Goal: Task Accomplishment & Management: Use online tool/utility

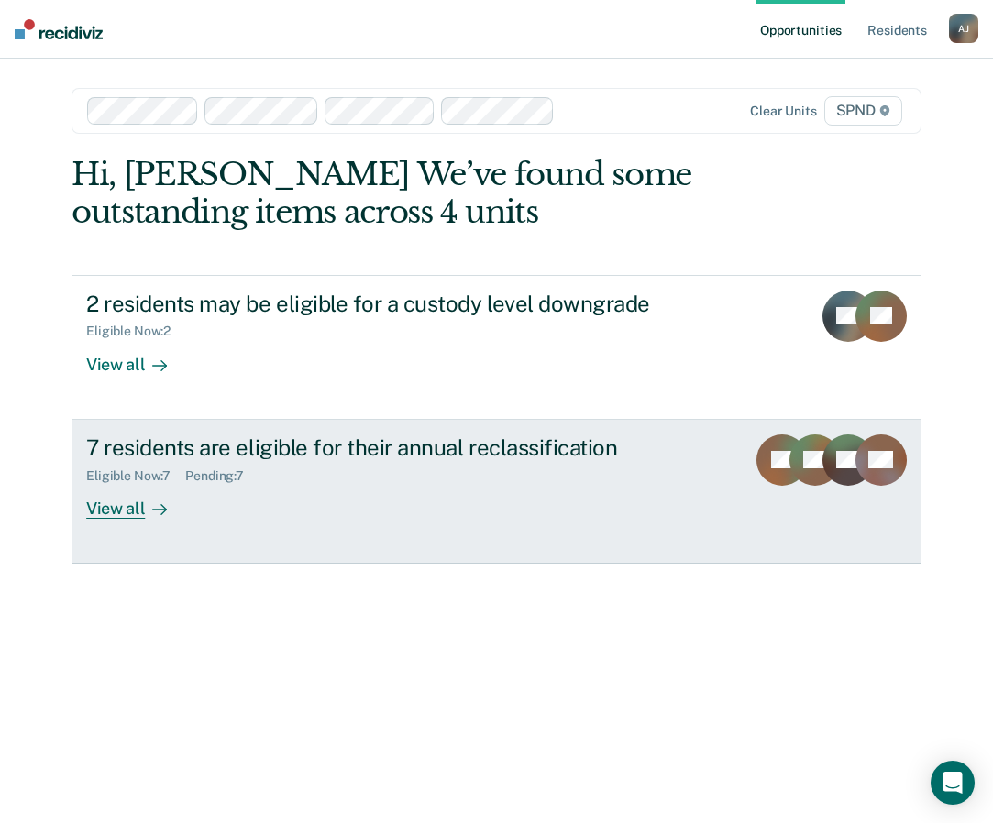
click at [140, 348] on div "View all" at bounding box center [137, 501] width 103 height 36
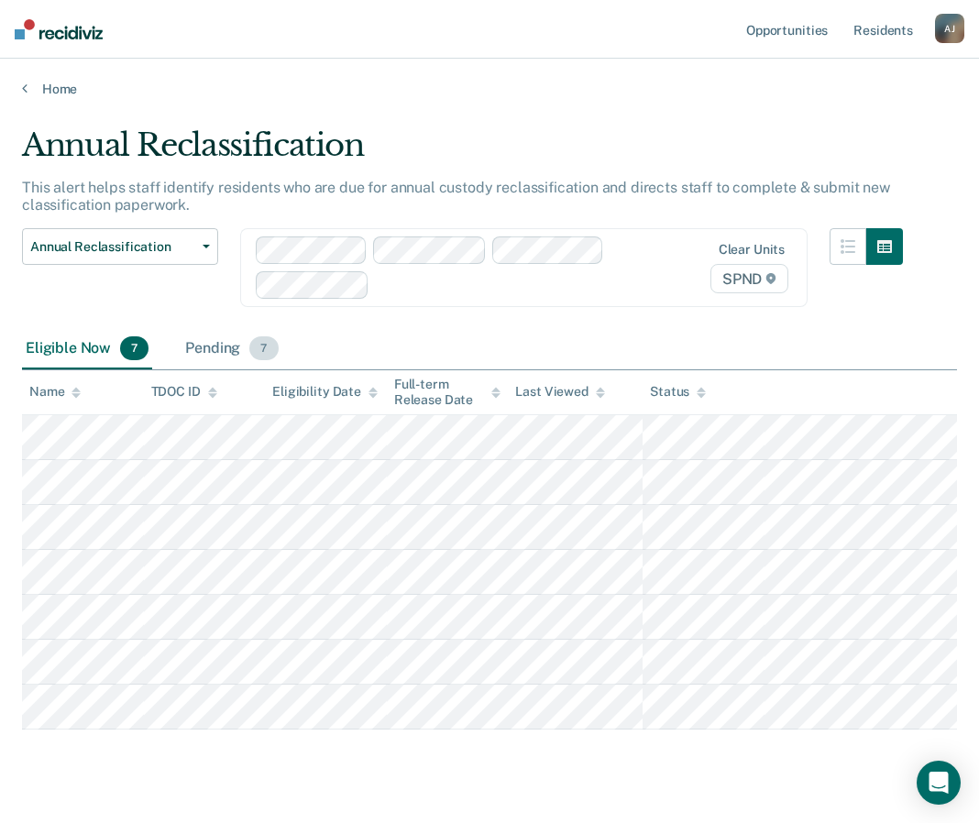
click at [225, 348] on div "Pending 7" at bounding box center [232, 349] width 100 height 40
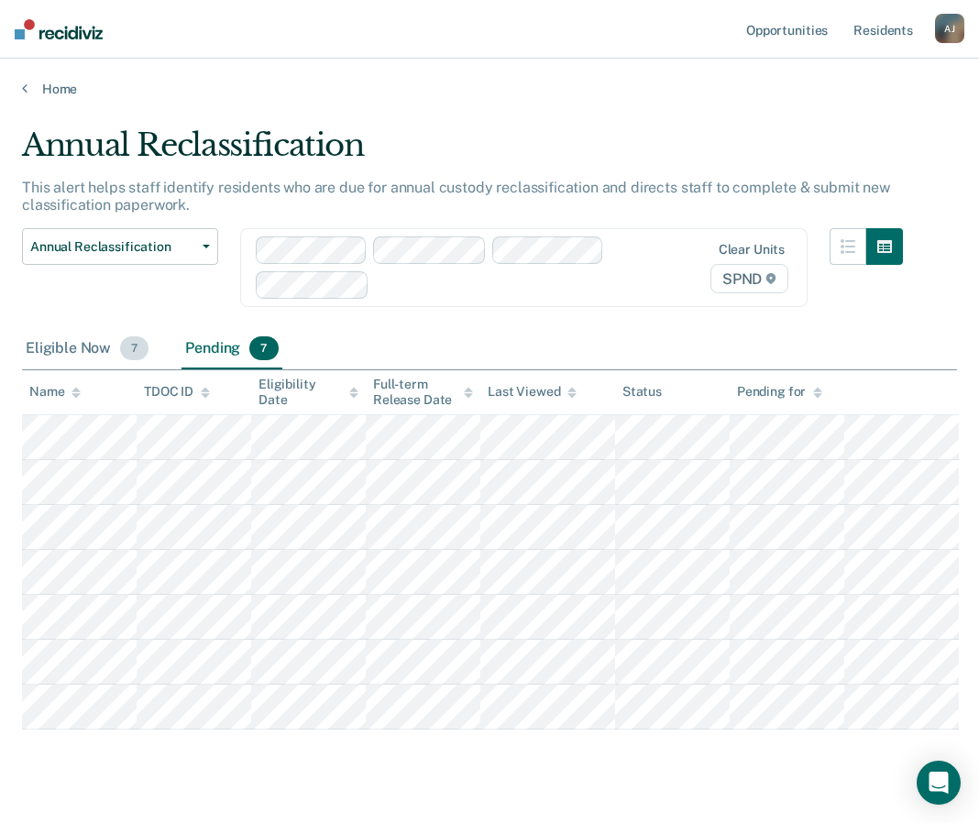
click at [82, 341] on div "Eligible Now 7" at bounding box center [87, 349] width 130 height 40
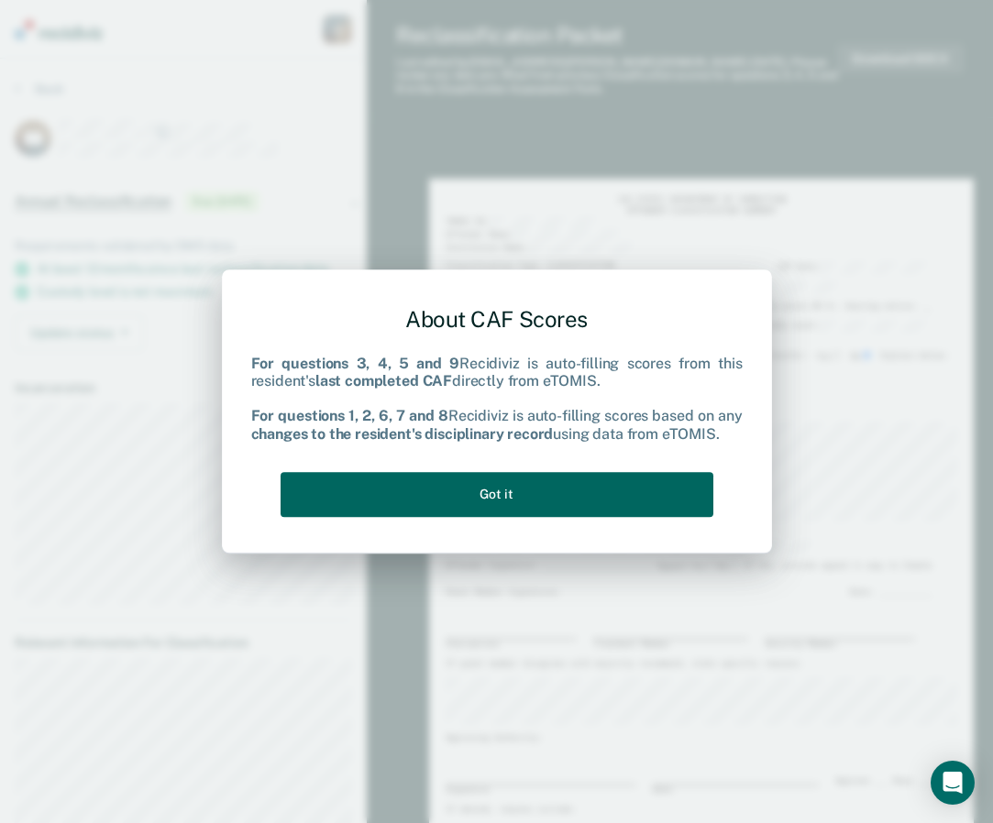
click at [510, 348] on button "Got it" at bounding box center [497, 494] width 433 height 45
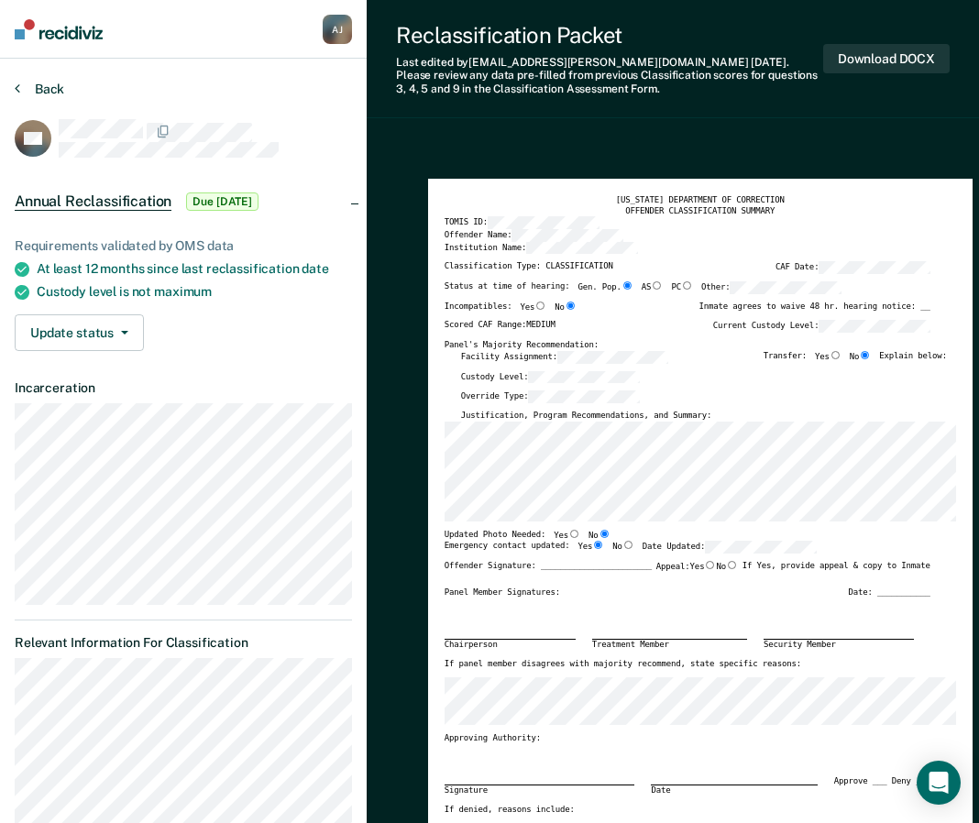
click at [28, 86] on button "Back" at bounding box center [40, 89] width 50 height 17
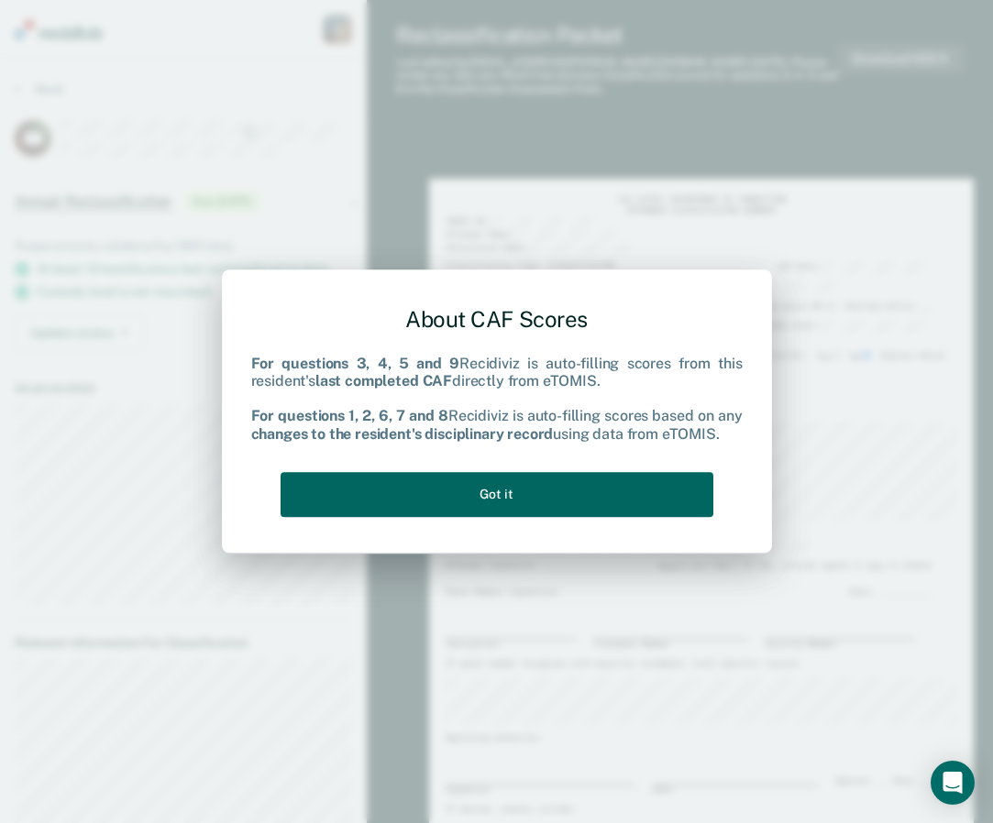
click at [510, 348] on button "Got it" at bounding box center [497, 494] width 433 height 45
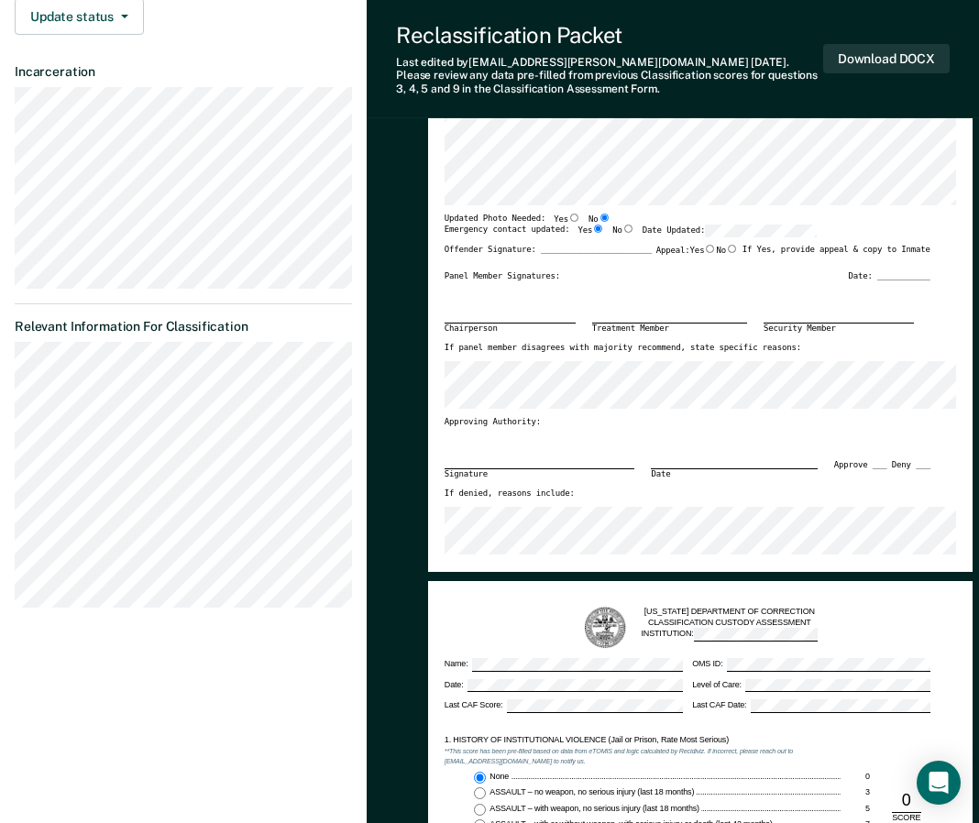
scroll to position [73, 0]
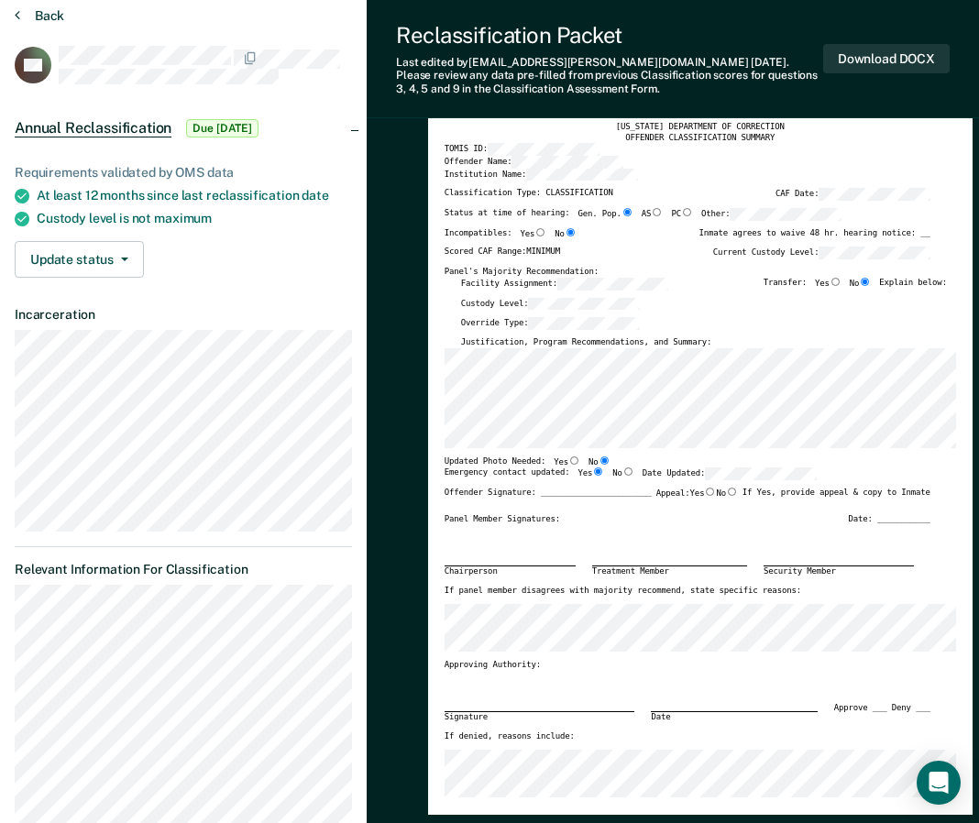
click at [42, 17] on button "Back" at bounding box center [40, 15] width 50 height 17
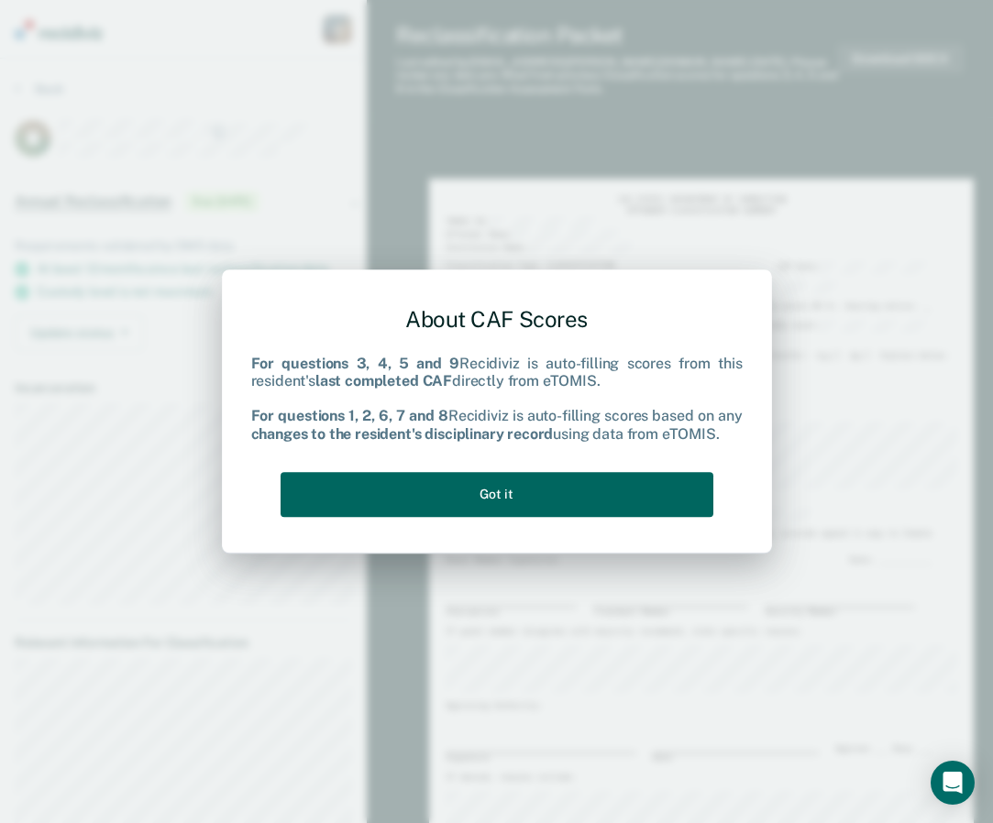
click at [510, 348] on button "Got it" at bounding box center [497, 494] width 433 height 45
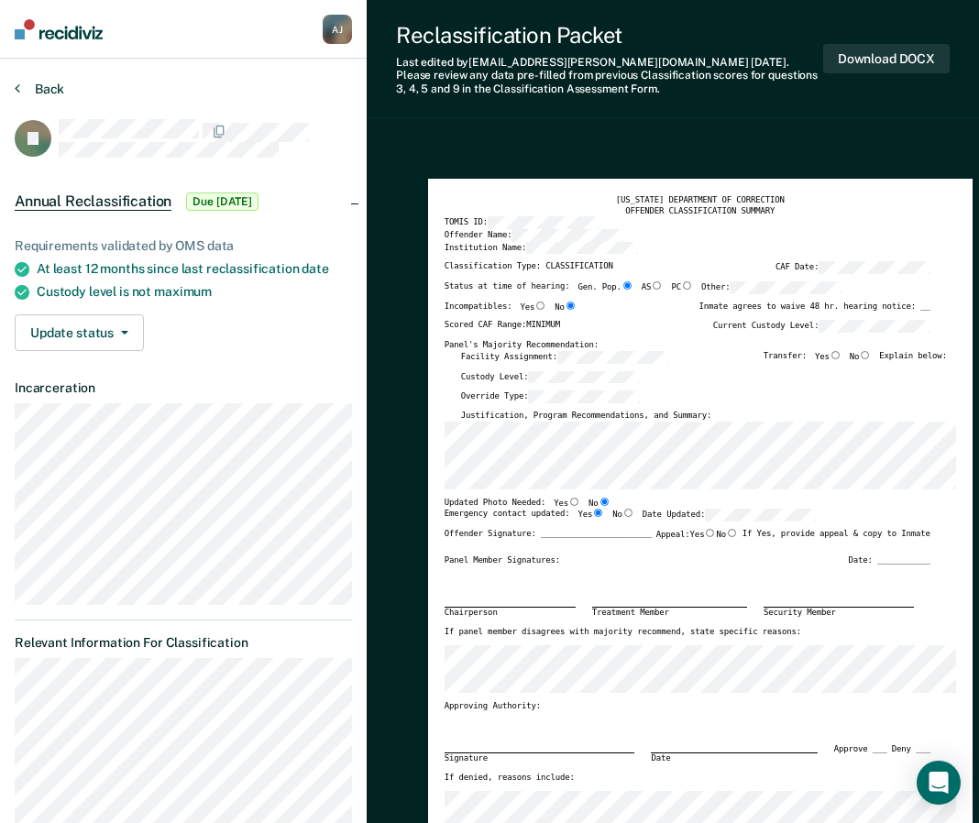
click at [34, 89] on button "Back" at bounding box center [40, 89] width 50 height 17
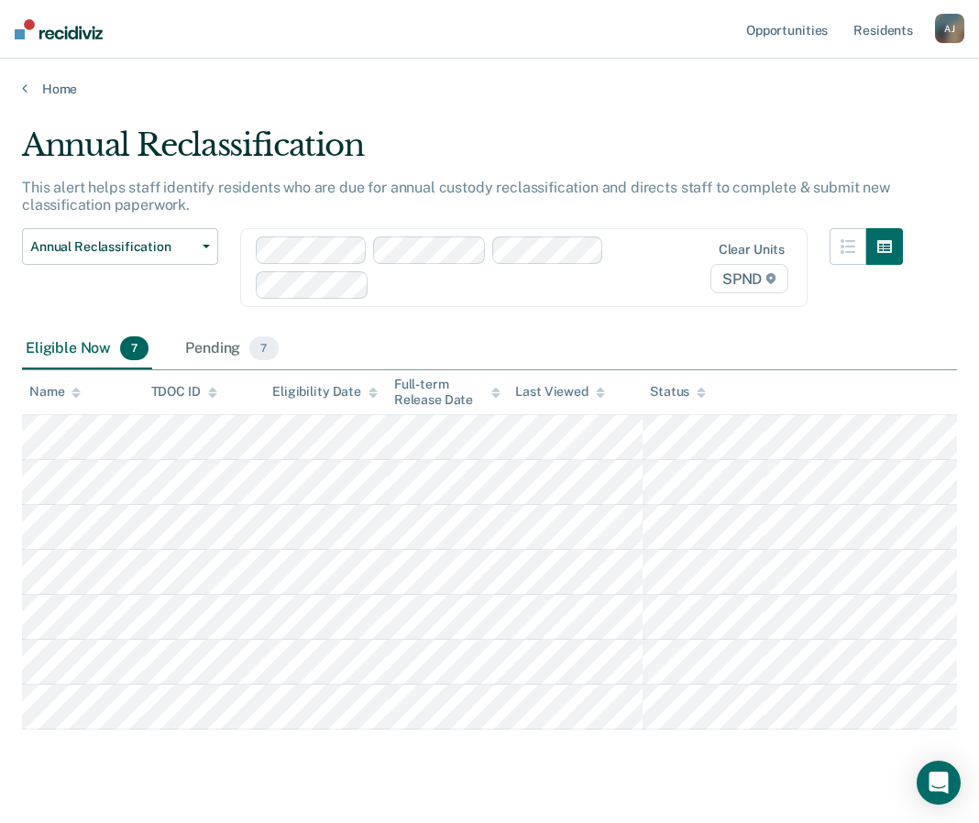
click at [29, 77] on div "Home" at bounding box center [489, 78] width 979 height 39
click at [29, 79] on div "Home" at bounding box center [489, 78] width 979 height 39
drag, startPoint x: 29, startPoint y: 79, endPoint x: 29, endPoint y: 94, distance: 15.6
click at [29, 94] on link "Home" at bounding box center [489, 89] width 935 height 17
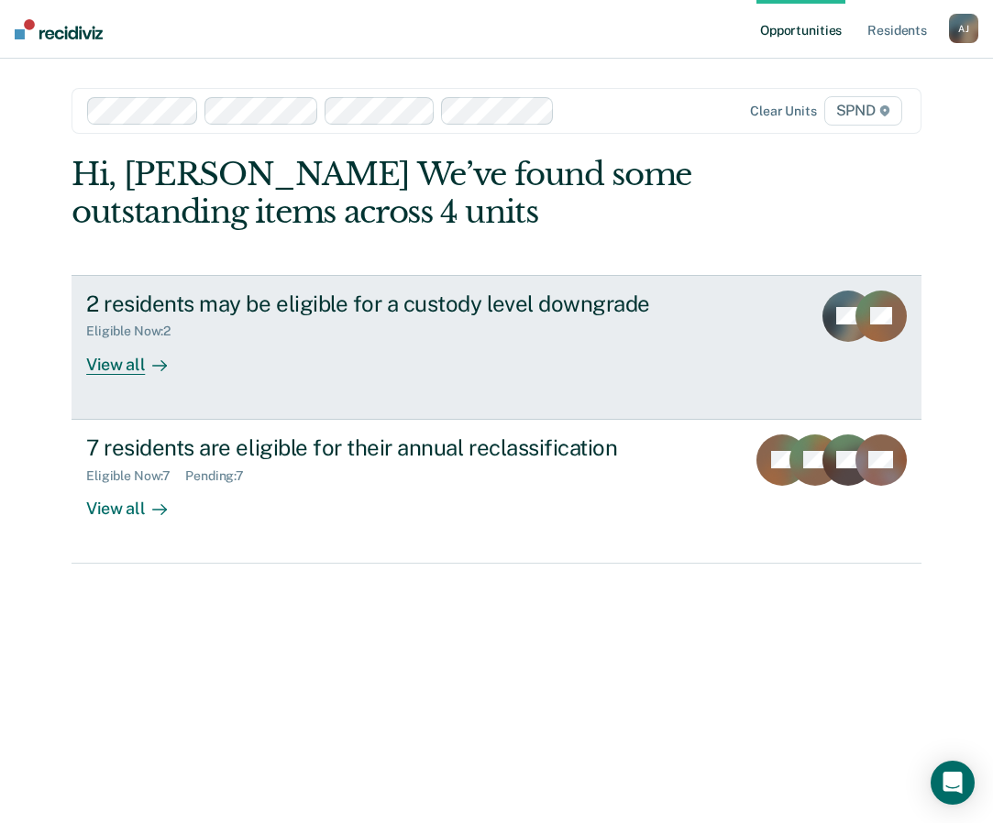
click at [149, 348] on div at bounding box center [156, 364] width 22 height 21
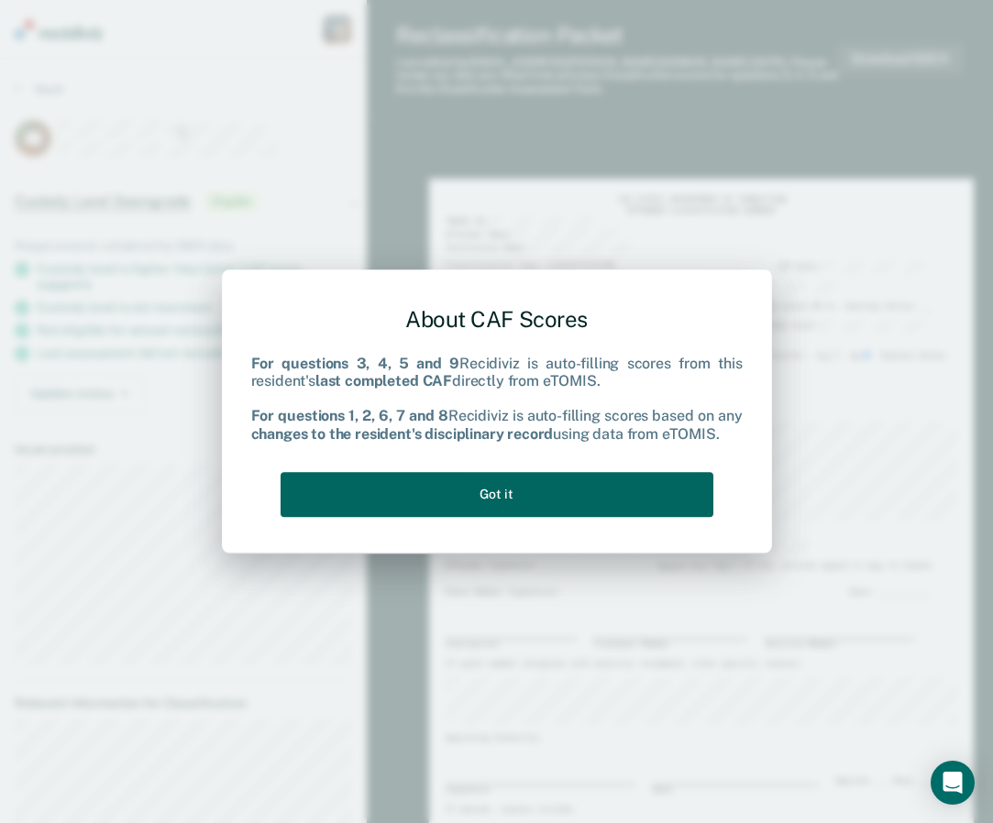
click at [494, 348] on button "Got it" at bounding box center [497, 494] width 433 height 45
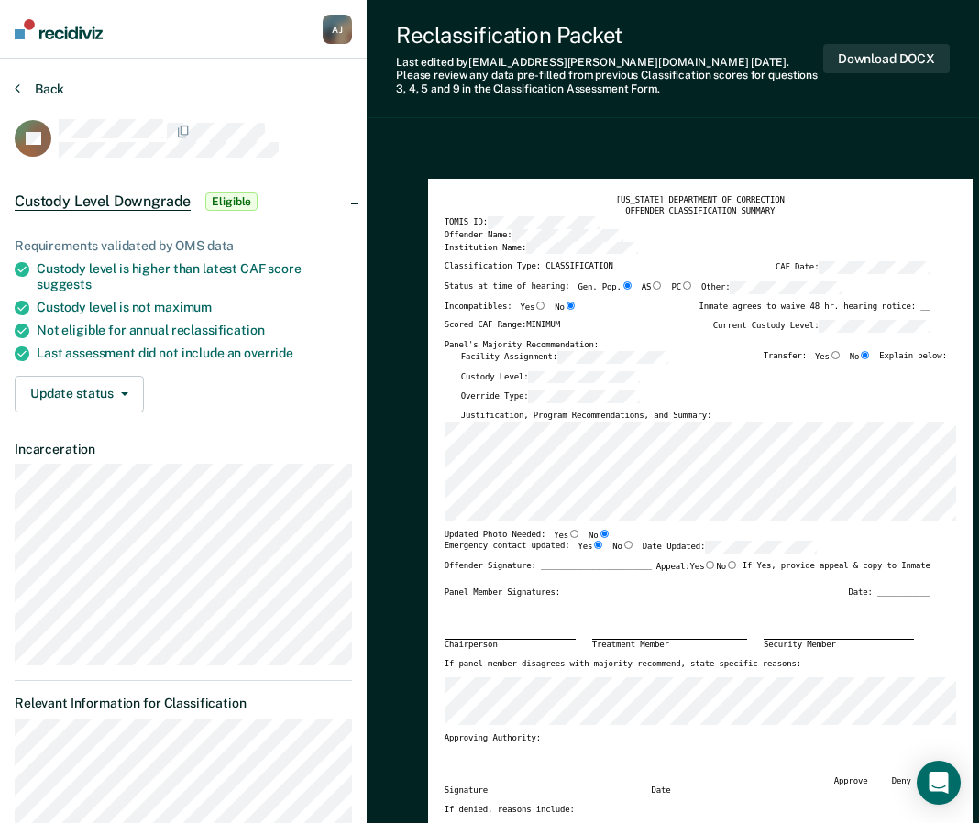
click at [24, 86] on button "Back" at bounding box center [40, 89] width 50 height 17
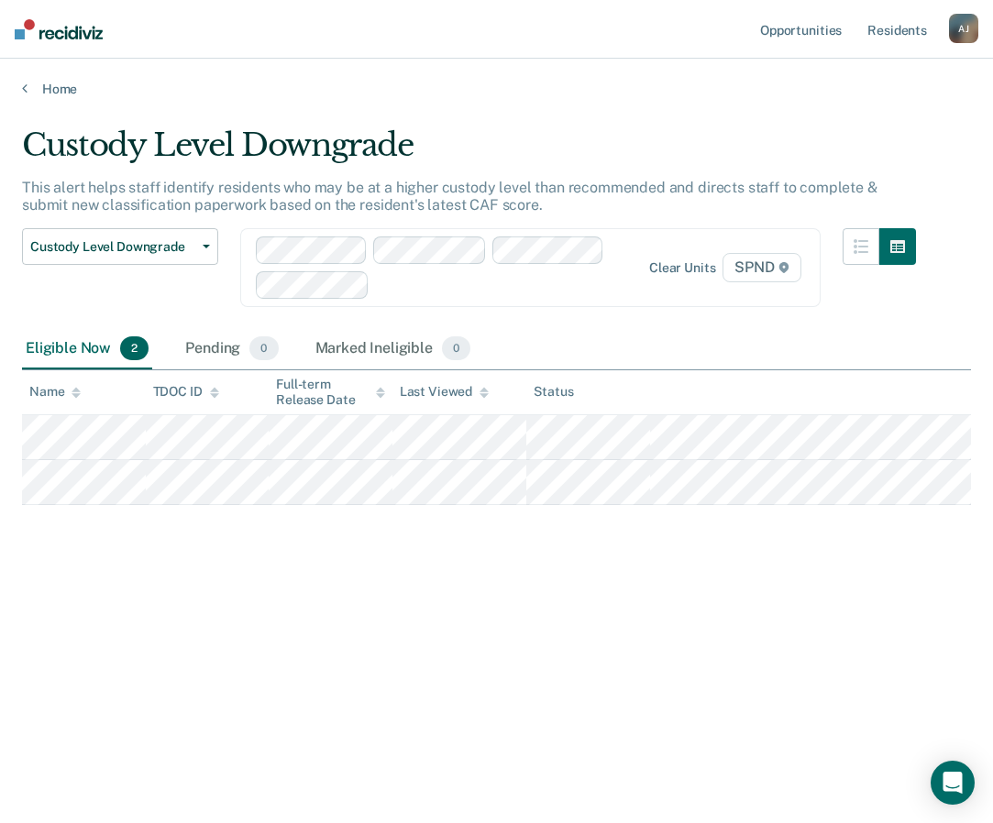
click at [510, 348] on div "Custody Level Downgrade This alert helps staff identify residents who may be at…" at bounding box center [496, 406] width 949 height 559
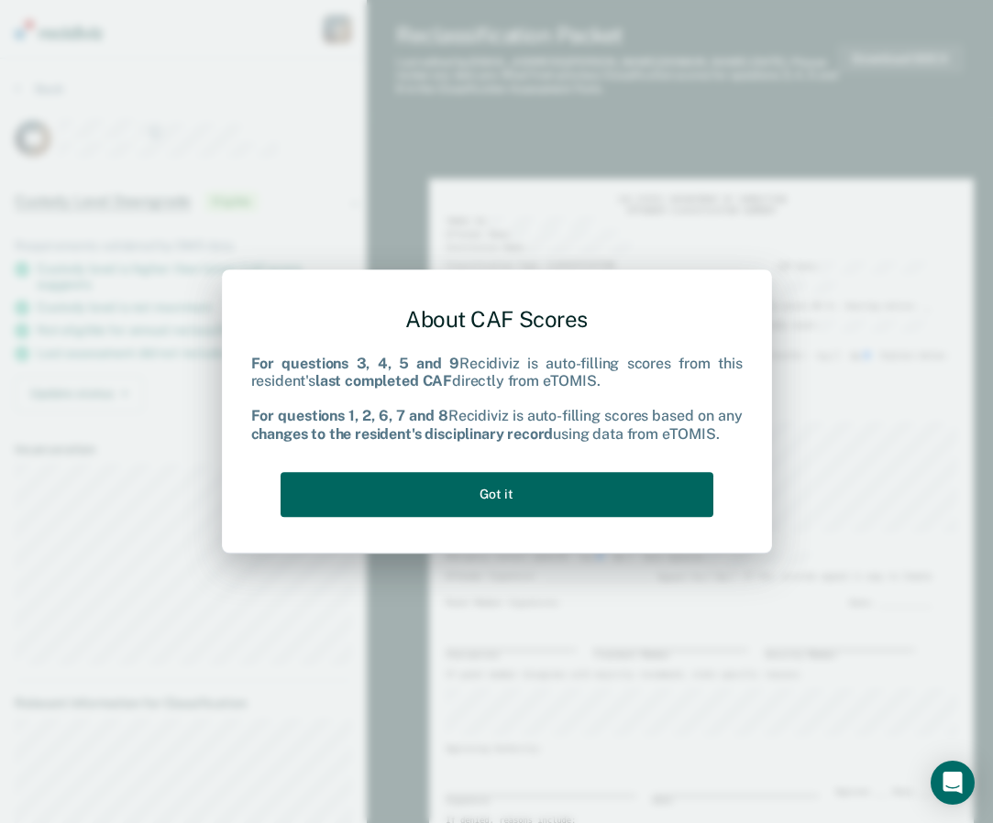
click at [510, 348] on button "Got it" at bounding box center [497, 494] width 433 height 45
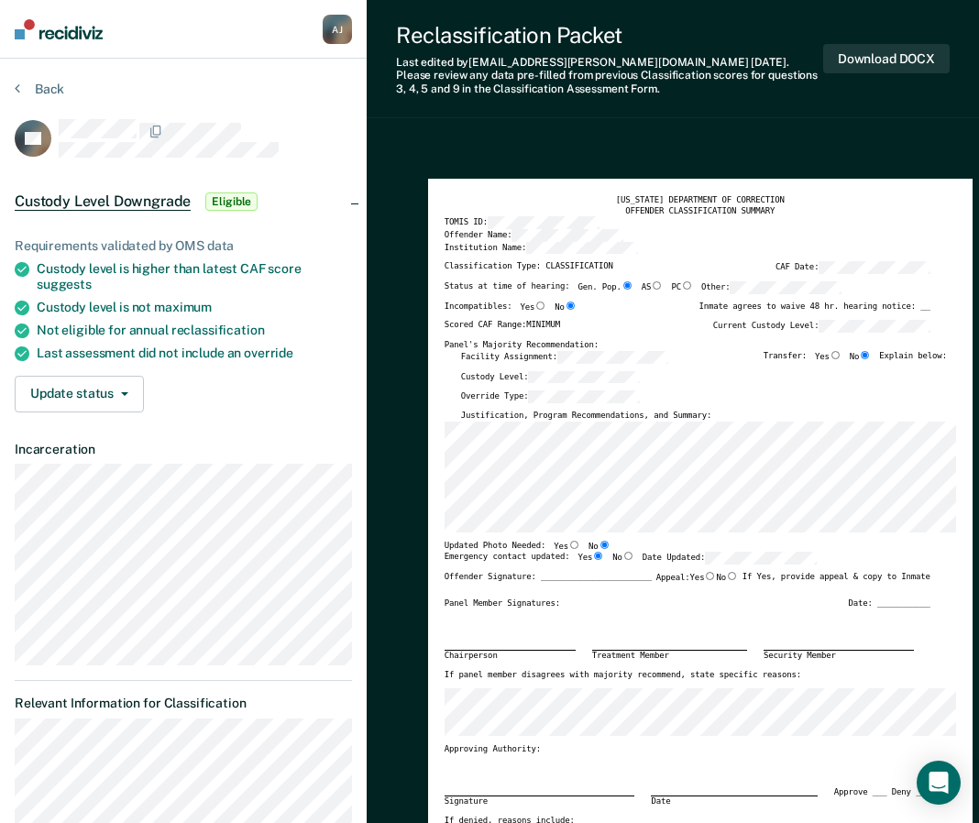
type textarea "x"
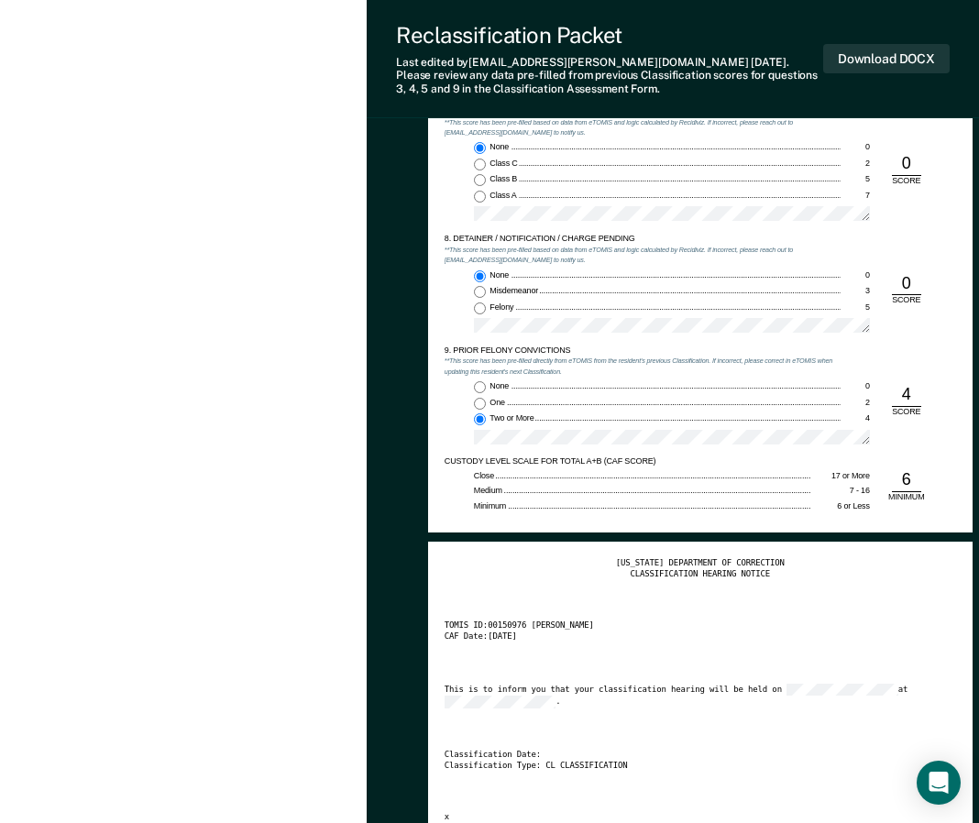
scroll to position [1875, 0]
